Goal: Task Accomplishment & Management: Manage account settings

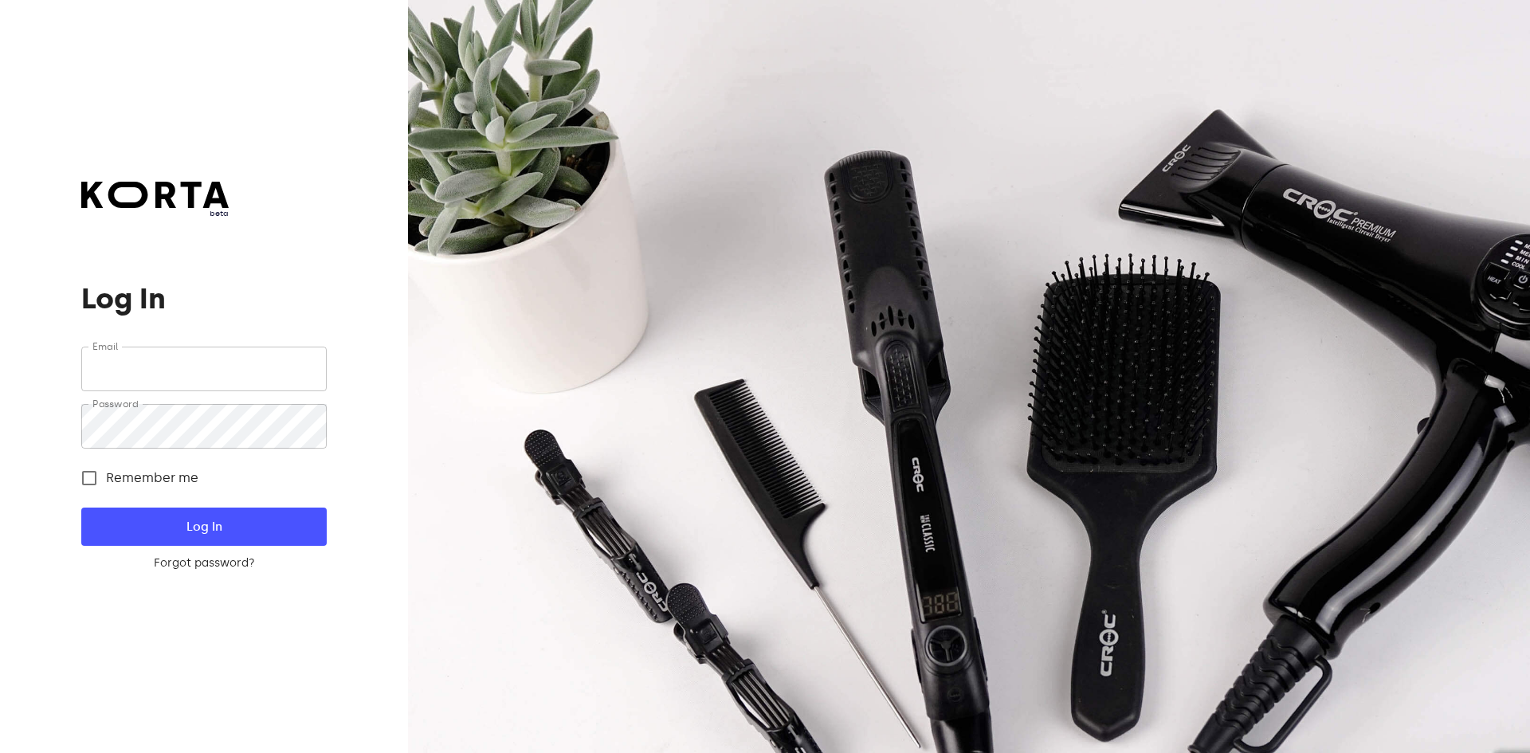
type input "[EMAIL_ADDRESS][DOMAIN_NAME]"
click at [265, 523] on span "Log In" at bounding box center [204, 526] width 194 height 21
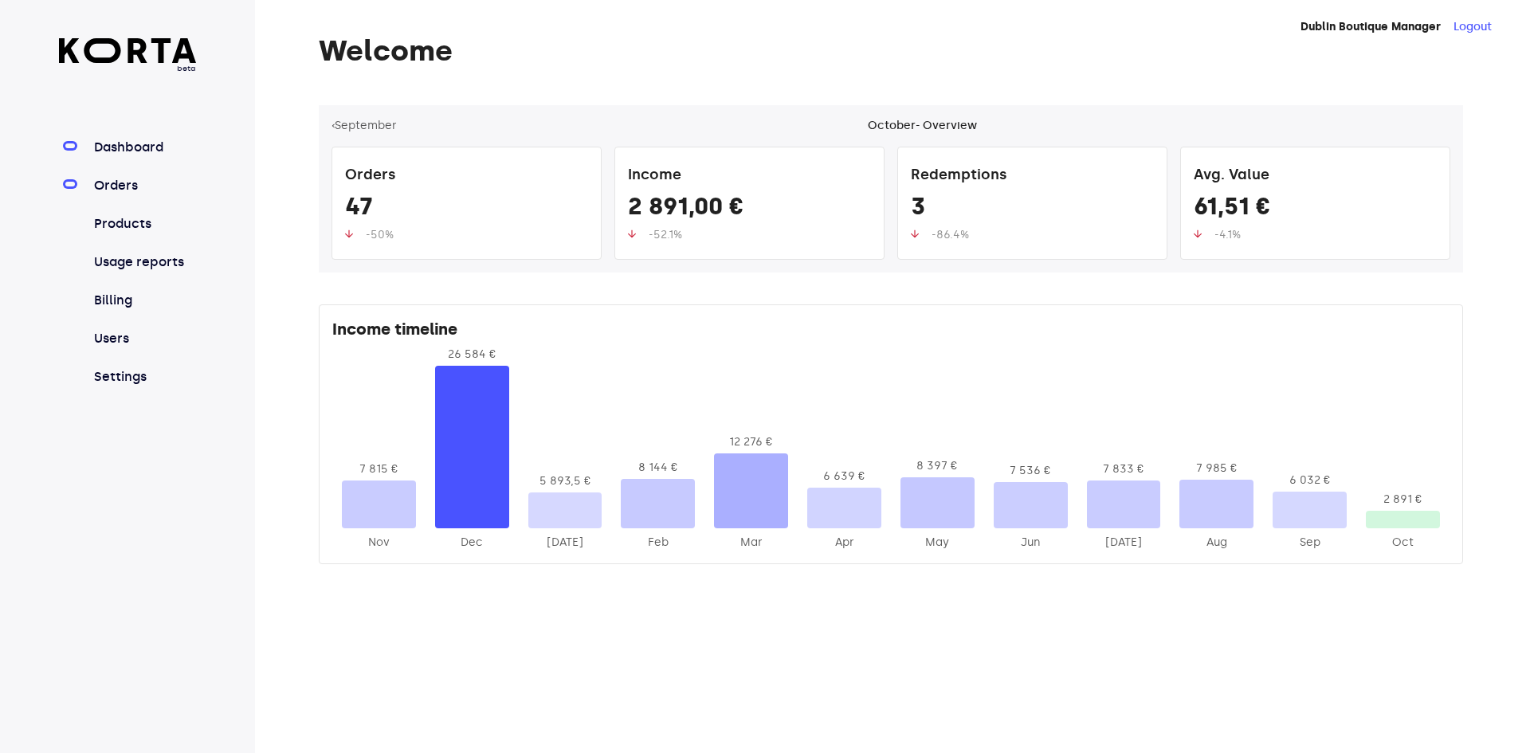
click at [104, 186] on link "Orders" at bounding box center [144, 185] width 106 height 19
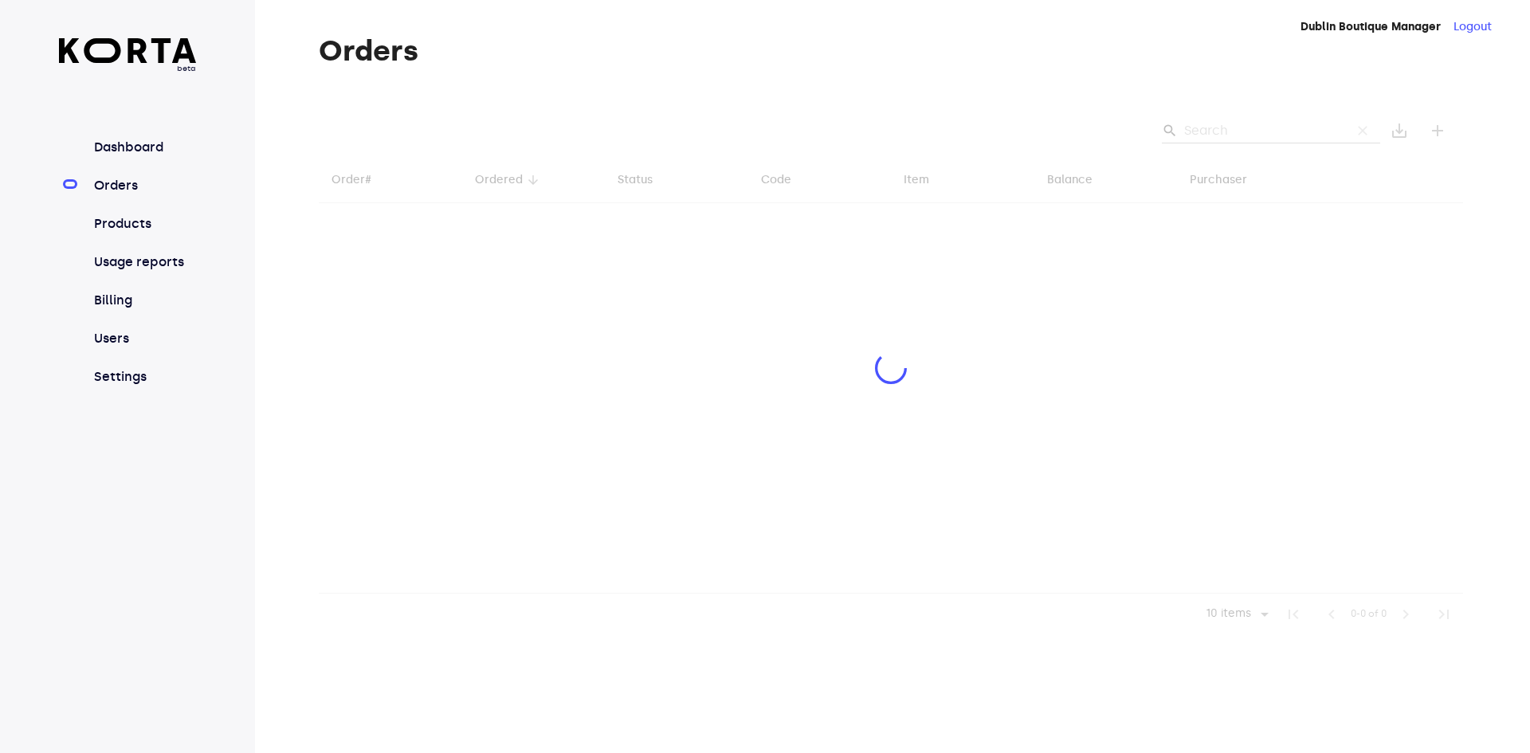
click at [1214, 130] on div at bounding box center [891, 370] width 1144 height 530
click at [1222, 131] on div at bounding box center [891, 370] width 1144 height 530
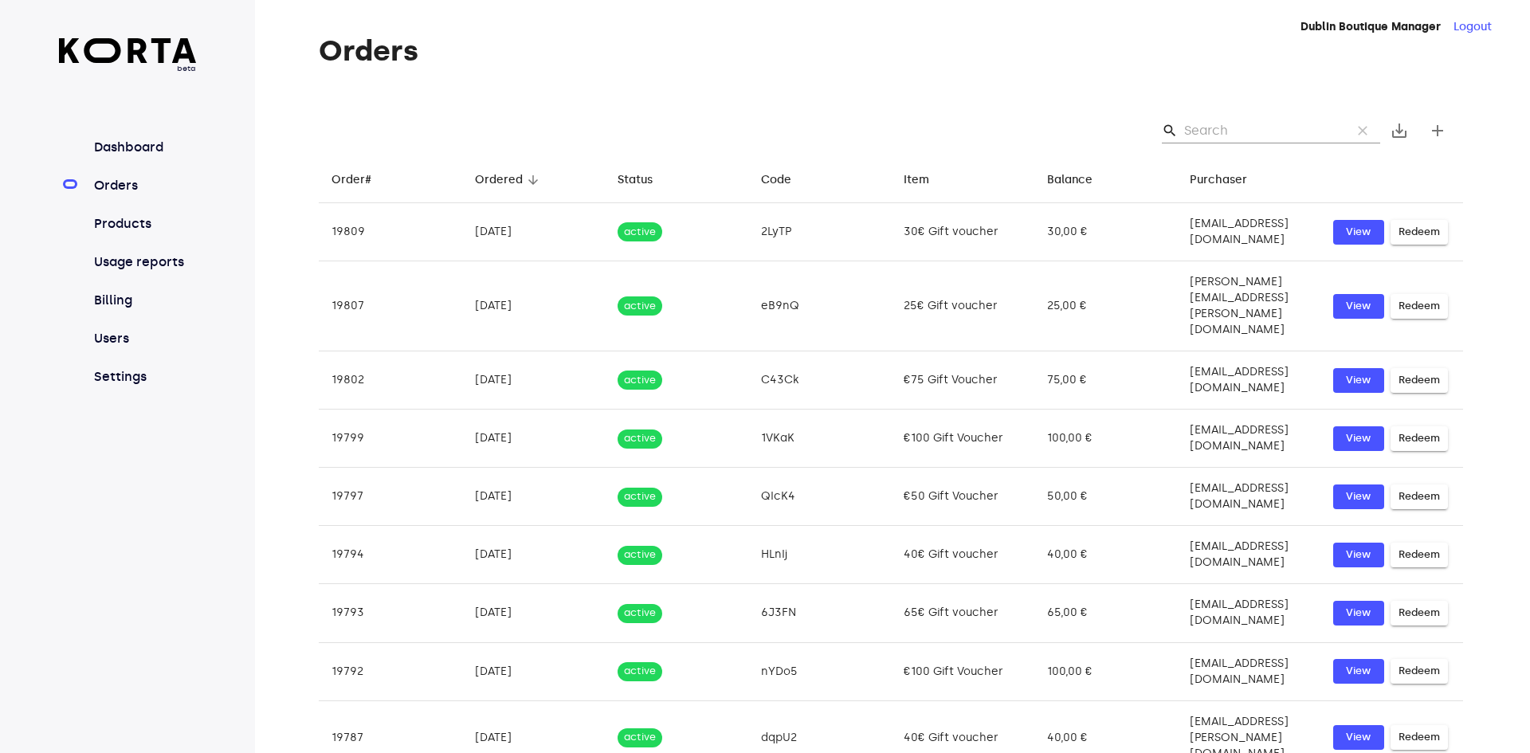
click at [1222, 132] on input "Search" at bounding box center [1261, 131] width 155 height 26
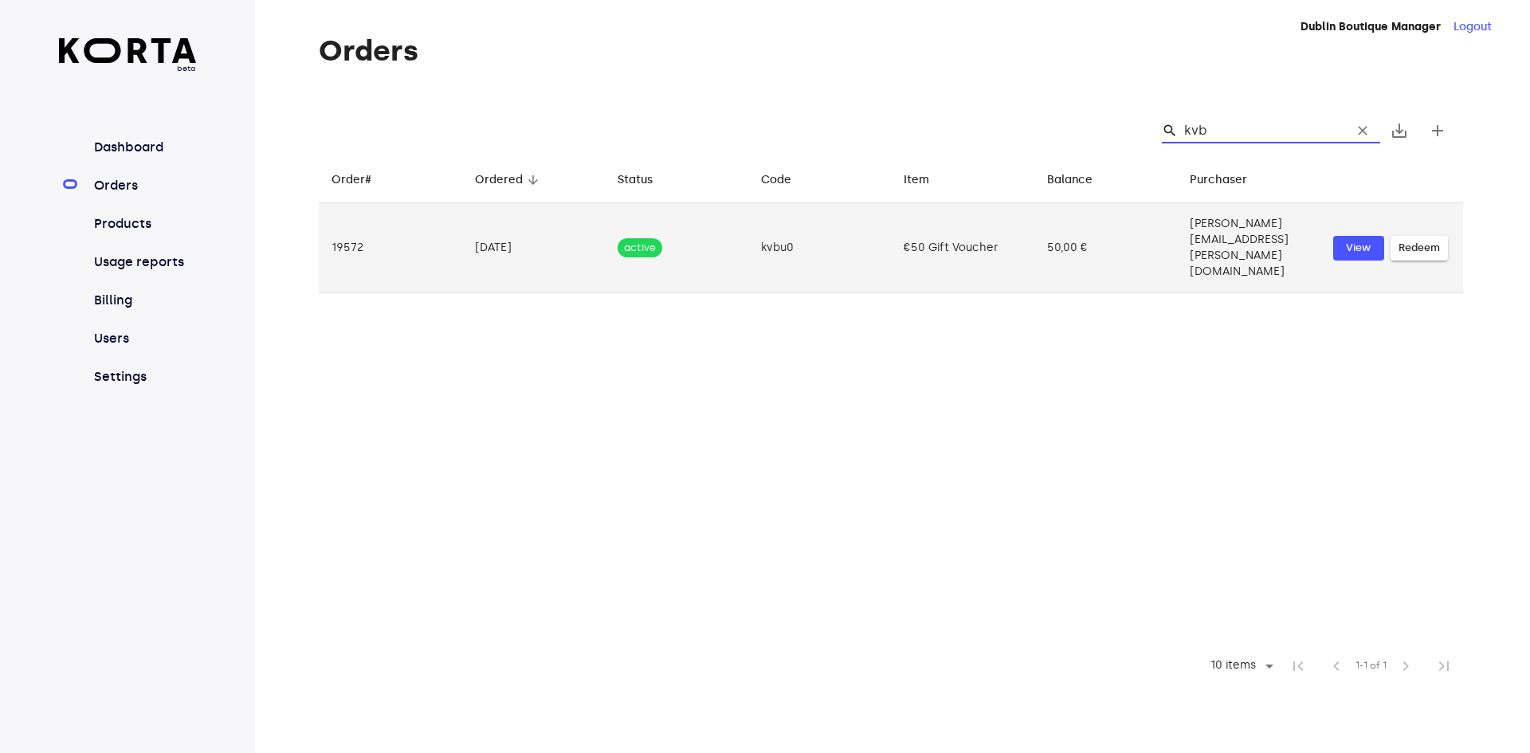
type input "kvb"
click at [1436, 239] on span "Redeem" at bounding box center [1419, 248] width 41 height 18
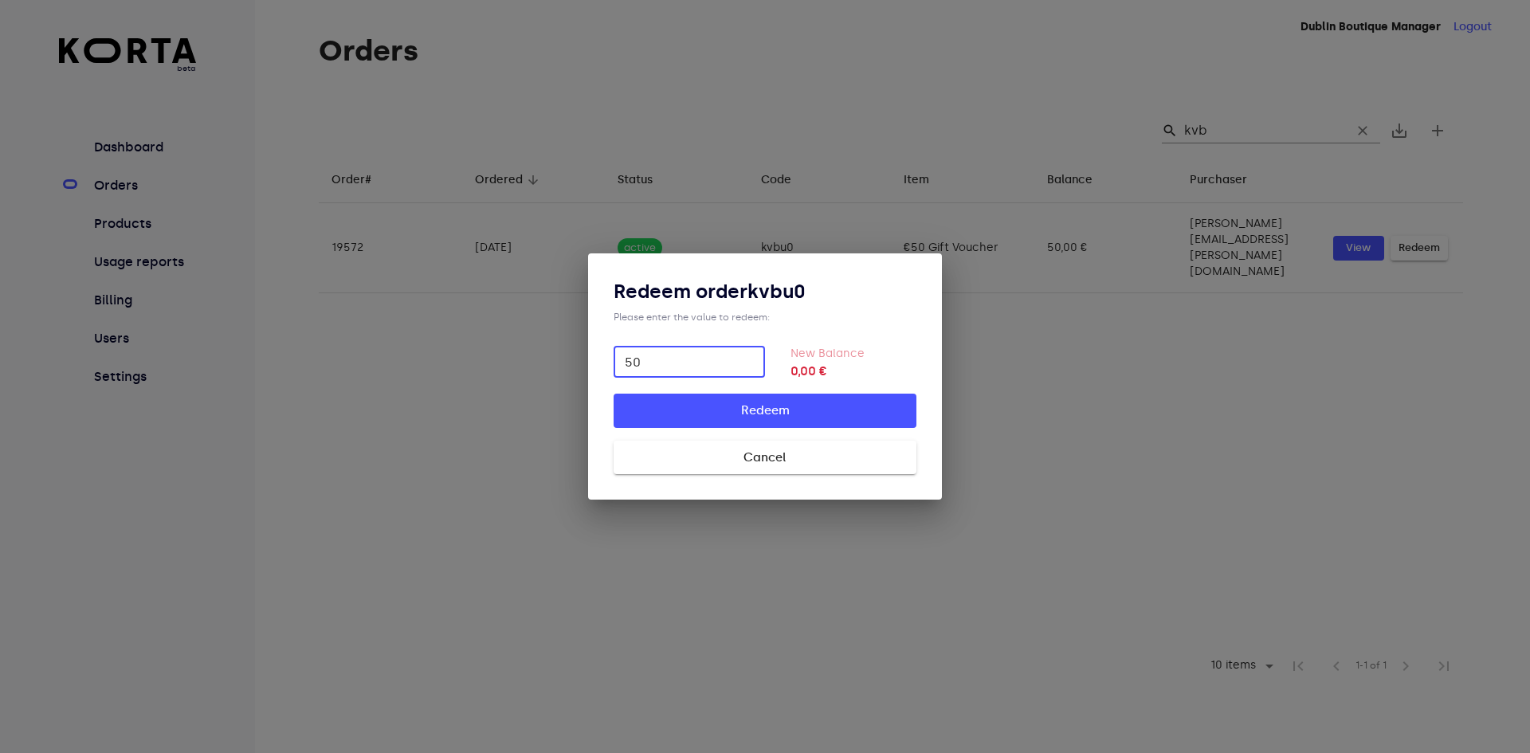
type input "50"
click at [822, 408] on span "Redeem" at bounding box center [765, 410] width 252 height 21
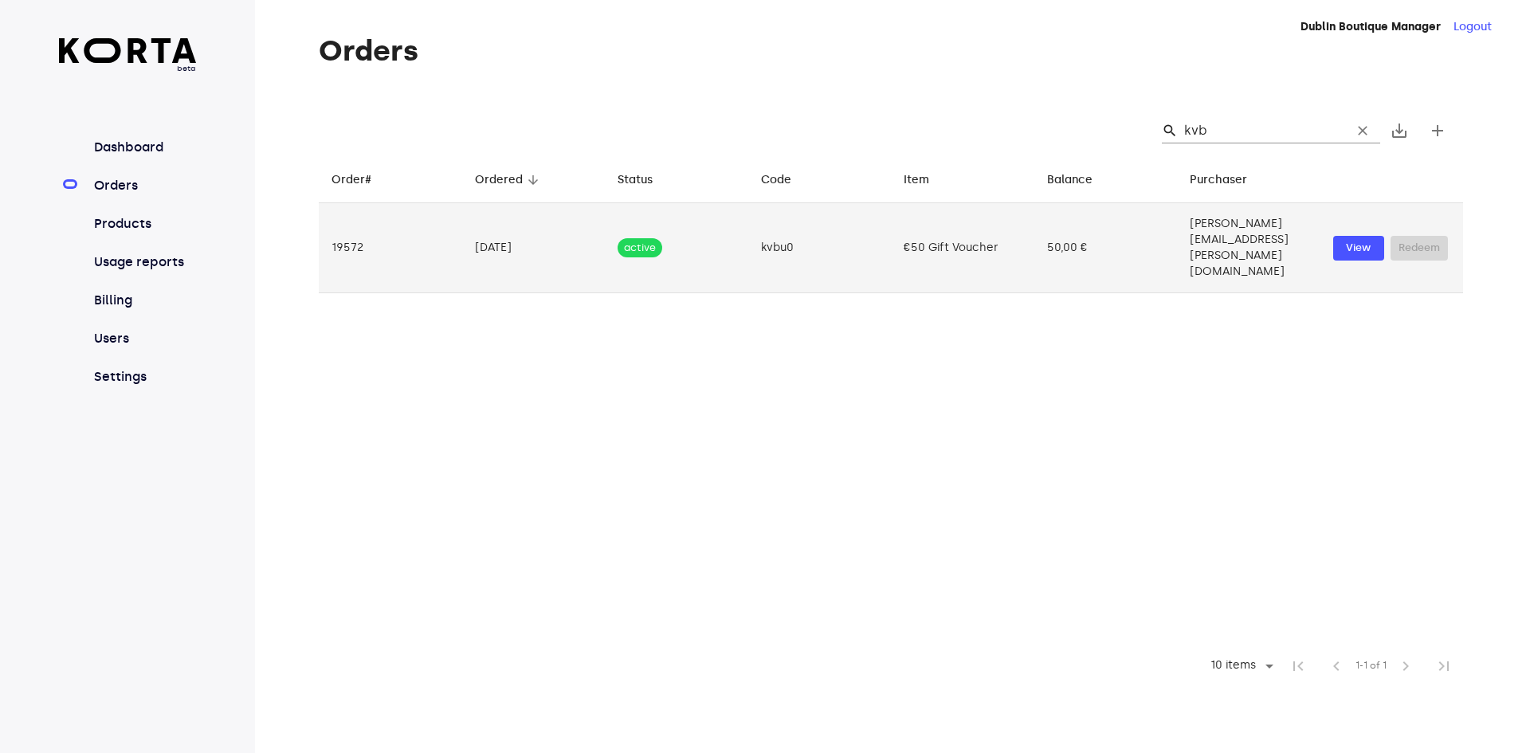
click at [705, 226] on td "active" at bounding box center [676, 248] width 143 height 90
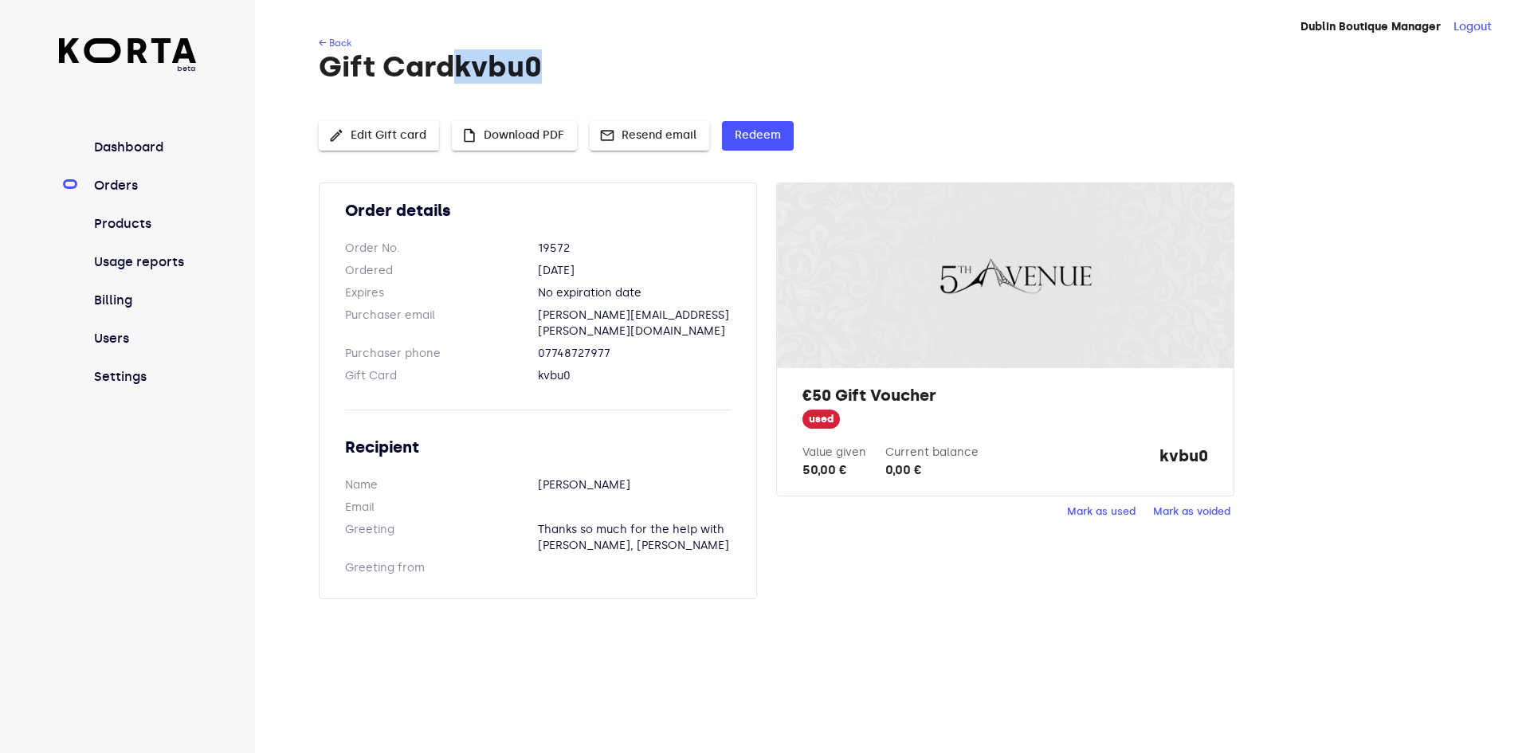
drag, startPoint x: 508, startPoint y: 61, endPoint x: 467, endPoint y: 64, distance: 41.6
click at [467, 64] on h1 "Gift Card kvbu0" at bounding box center [891, 67] width 1144 height 32
copy h1 "kvbu0"
